Goal: Transaction & Acquisition: Purchase product/service

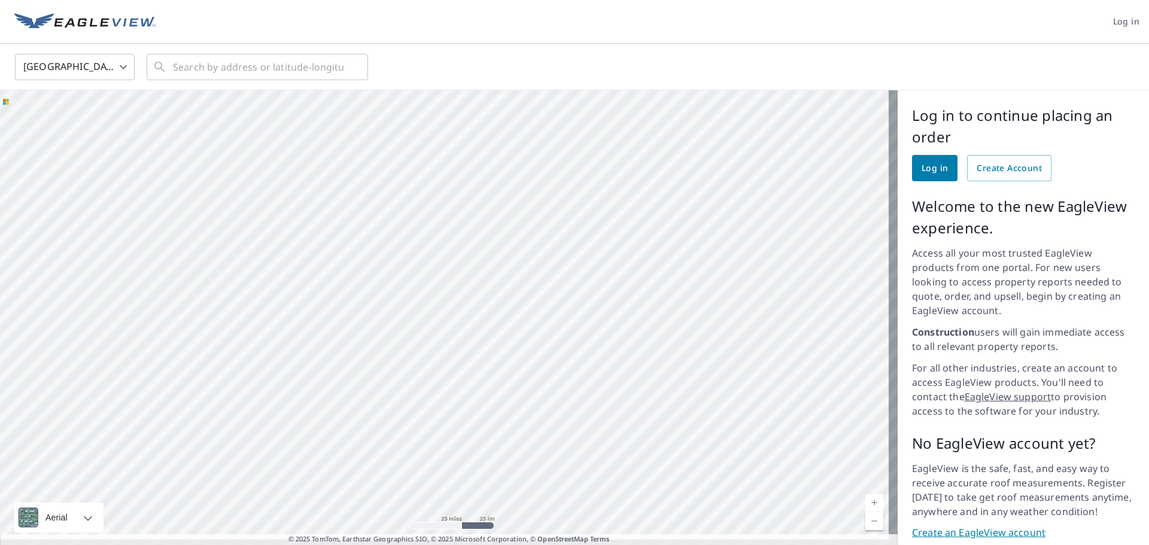
drag, startPoint x: 185, startPoint y: 230, endPoint x: 371, endPoint y: 314, distance: 203.5
click at [371, 314] on div at bounding box center [449, 322] width 898 height 464
click at [232, 69] on input "text" at bounding box center [258, 67] width 171 height 34
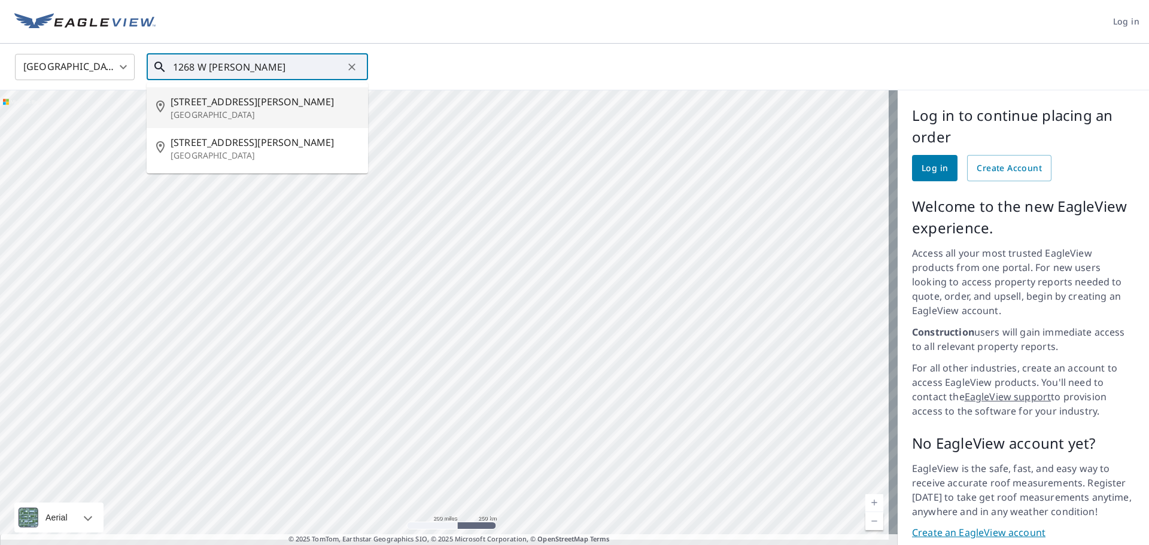
click at [232, 103] on span "[STREET_ADDRESS][PERSON_NAME]" at bounding box center [265, 102] width 188 height 14
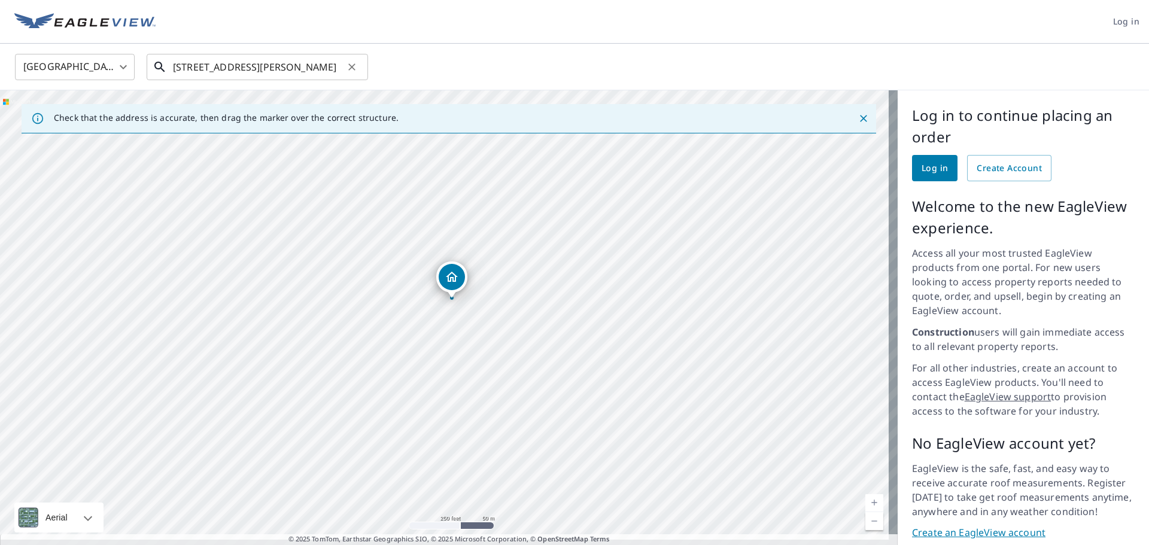
click at [260, 66] on input "[STREET_ADDRESS][PERSON_NAME]" at bounding box center [258, 67] width 171 height 34
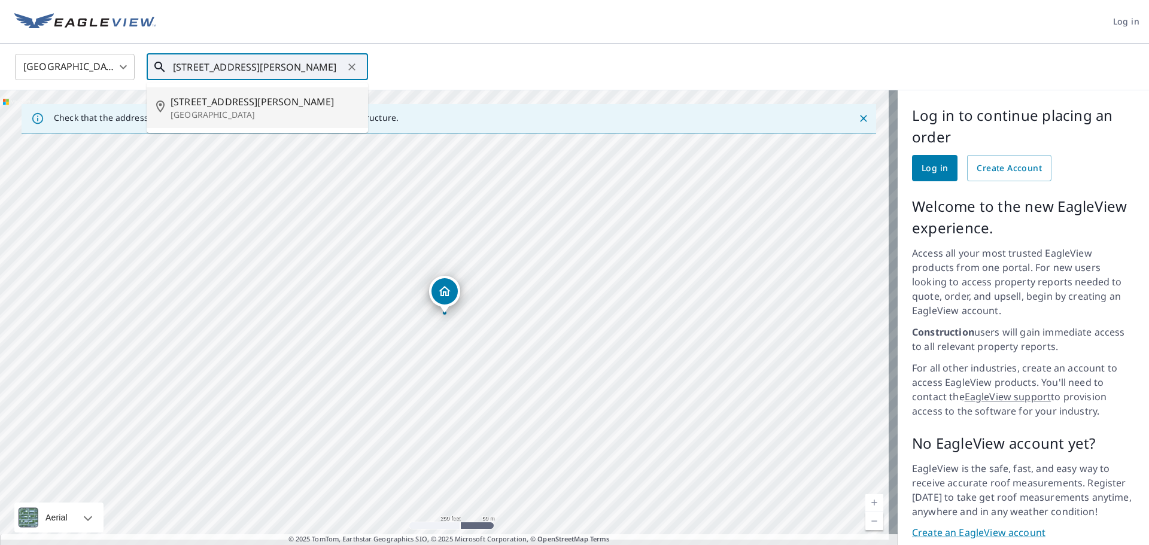
click at [253, 110] on p "[GEOGRAPHIC_DATA]" at bounding box center [265, 115] width 188 height 12
type input "[STREET_ADDRESS][PERSON_NAME]"
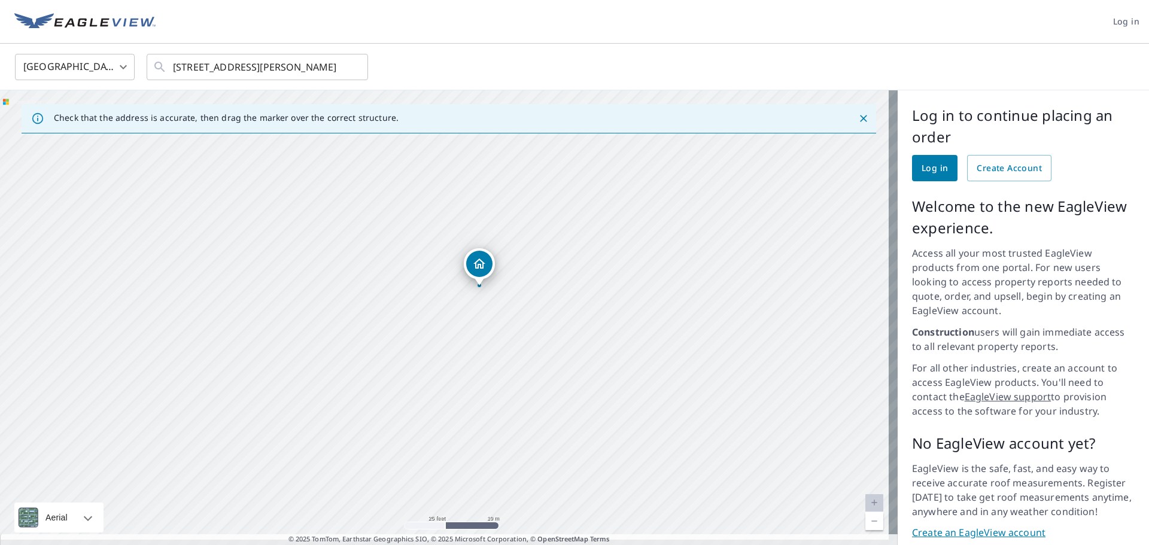
drag, startPoint x: 351, startPoint y: 314, endPoint x: 406, endPoint y: 298, distance: 57.9
click at [406, 298] on div "[STREET_ADDRESS][PERSON_NAME]" at bounding box center [449, 322] width 898 height 464
drag, startPoint x: 393, startPoint y: 262, endPoint x: 354, endPoint y: 294, distance: 50.6
drag, startPoint x: 354, startPoint y: 294, endPoint x: 441, endPoint y: 340, distance: 98.5
click at [441, 340] on div "[STREET_ADDRESS][PERSON_NAME]" at bounding box center [449, 322] width 898 height 464
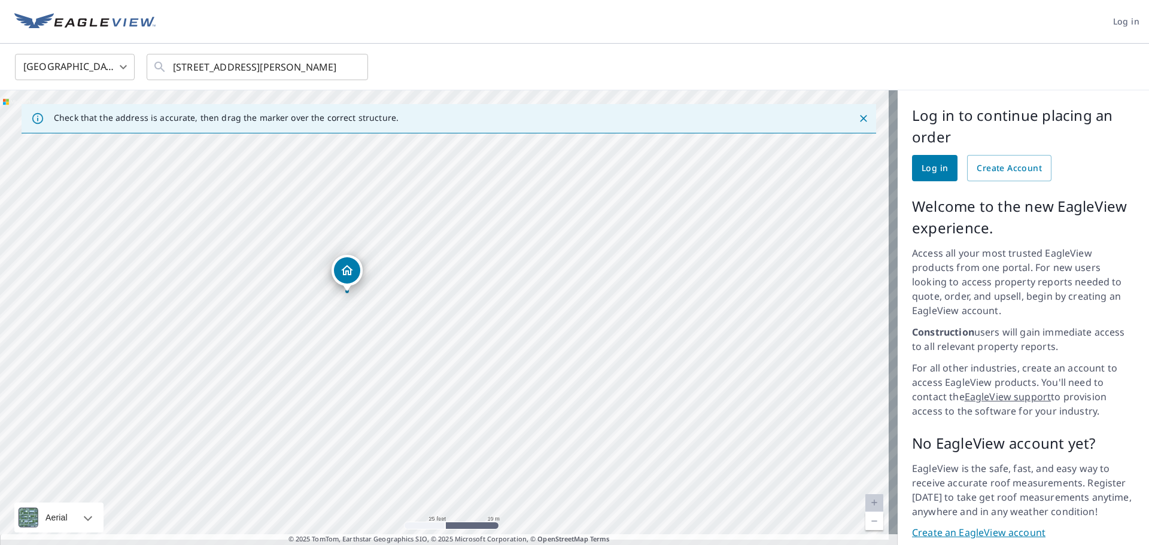
drag, startPoint x: 439, startPoint y: 291, endPoint x: 346, endPoint y: 267, distance: 96.4
click at [339, 265] on div "[STREET_ADDRESS][PERSON_NAME]" at bounding box center [449, 322] width 898 height 464
drag, startPoint x: 483, startPoint y: 361, endPoint x: 422, endPoint y: 218, distance: 155.2
click at [422, 218] on div "[STREET_ADDRESS][PERSON_NAME]" at bounding box center [449, 322] width 898 height 464
drag, startPoint x: 397, startPoint y: 213, endPoint x: 454, endPoint y: 298, distance: 102.2
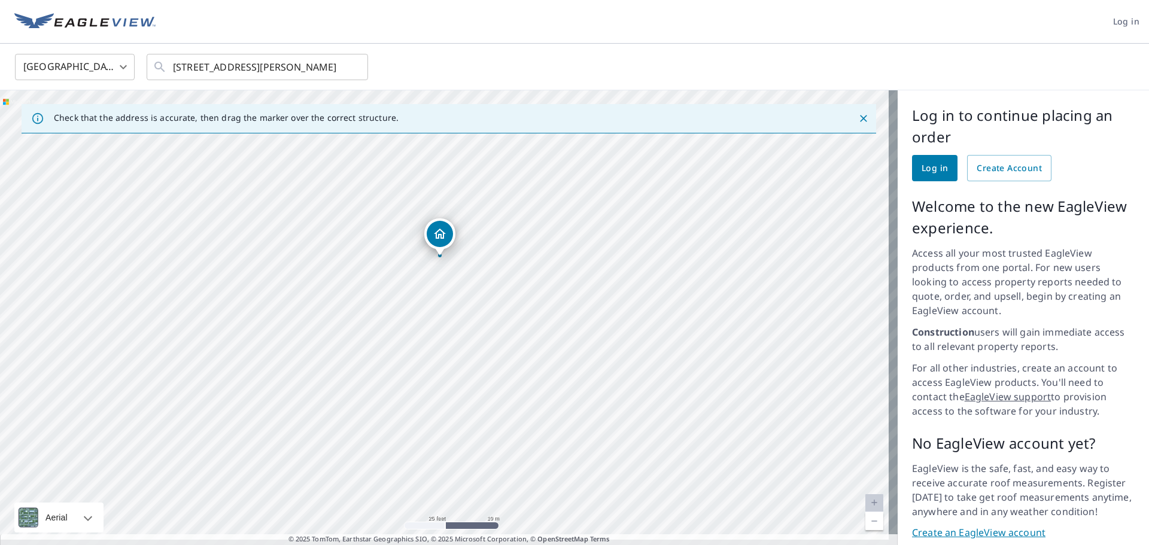
click at [454, 298] on div "[STREET_ADDRESS][PERSON_NAME]" at bounding box center [449, 322] width 898 height 464
